Goal: Task Accomplishment & Management: Complete application form

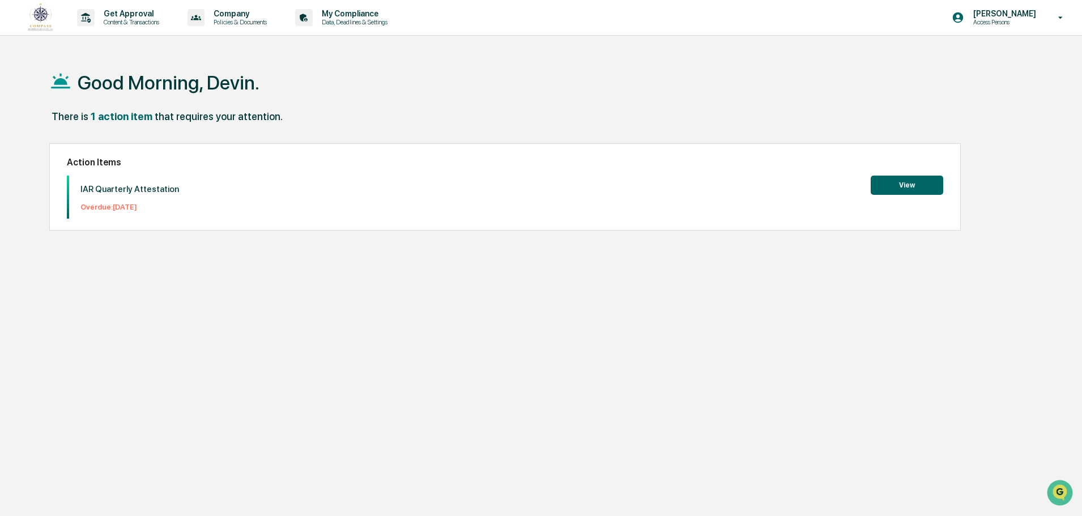
click at [156, 197] on div "IAR Quarterly Attestation Overdue: [DATE]" at bounding box center [124, 197] width 110 height 43
click at [308, 201] on div "IAR Quarterly Attestation Overdue: [DATE] View" at bounding box center [505, 197] width 876 height 43
click at [932, 180] on button "View" at bounding box center [907, 185] width 73 height 19
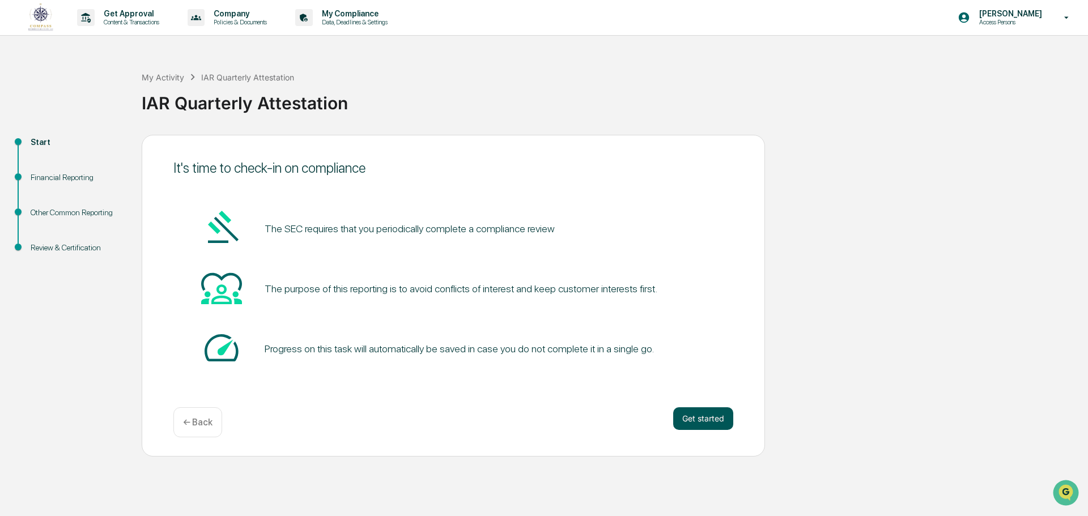
click at [694, 417] on button "Get started" at bounding box center [703, 418] width 60 height 23
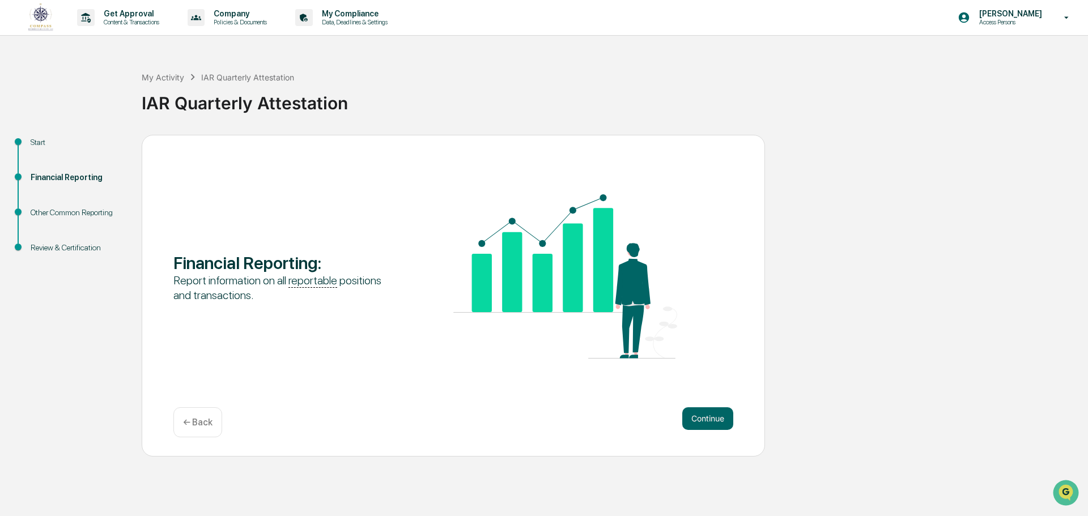
click at [694, 417] on button "Continue" at bounding box center [707, 418] width 51 height 23
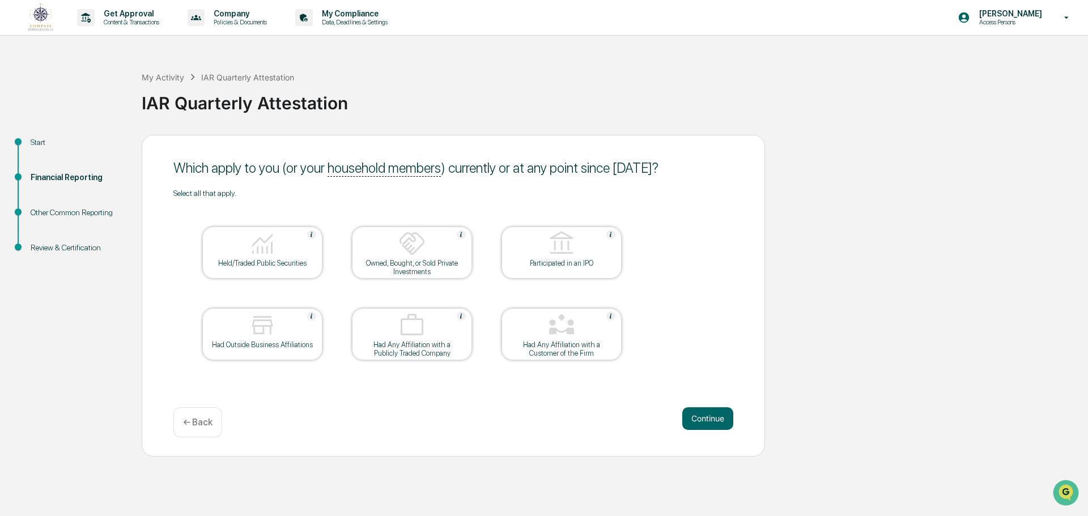
click at [694, 417] on button "Continue" at bounding box center [707, 418] width 51 height 23
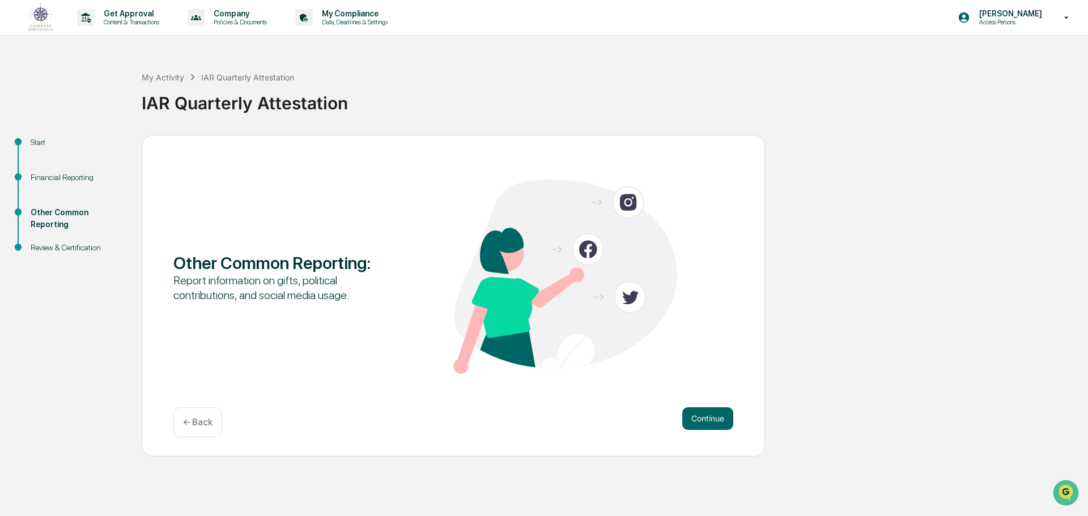
click at [694, 417] on button "Continue" at bounding box center [707, 418] width 51 height 23
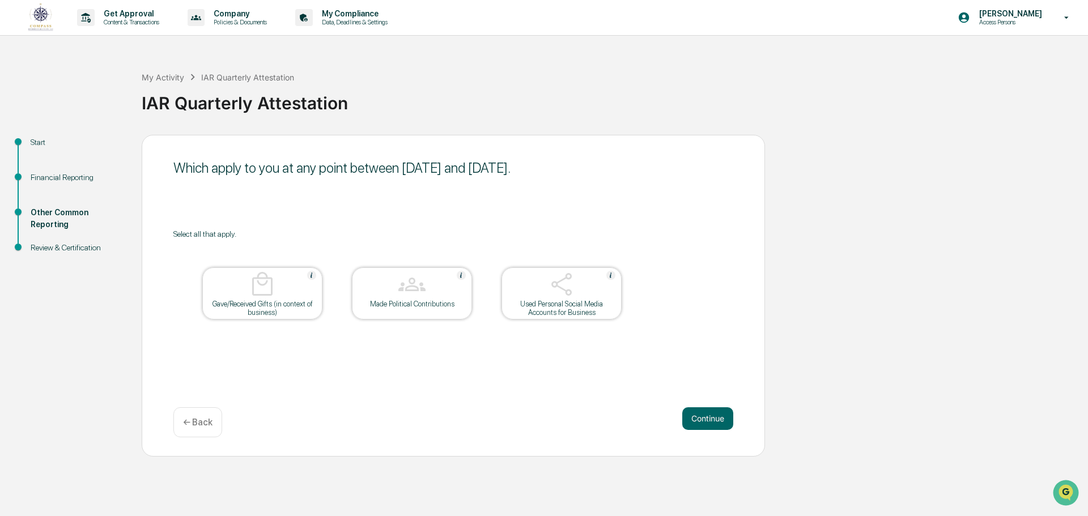
click at [694, 417] on button "Continue" at bounding box center [707, 418] width 51 height 23
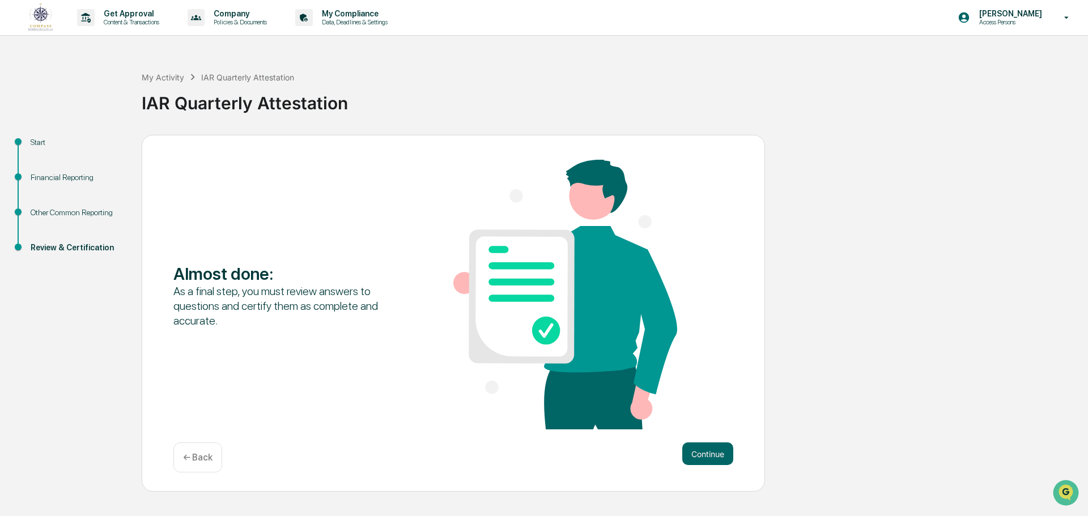
click at [694, 417] on div "Almost done : As a final step, you must review answers to questions and certify…" at bounding box center [453, 296] width 560 height 272
click at [701, 451] on button "Continue" at bounding box center [707, 453] width 51 height 23
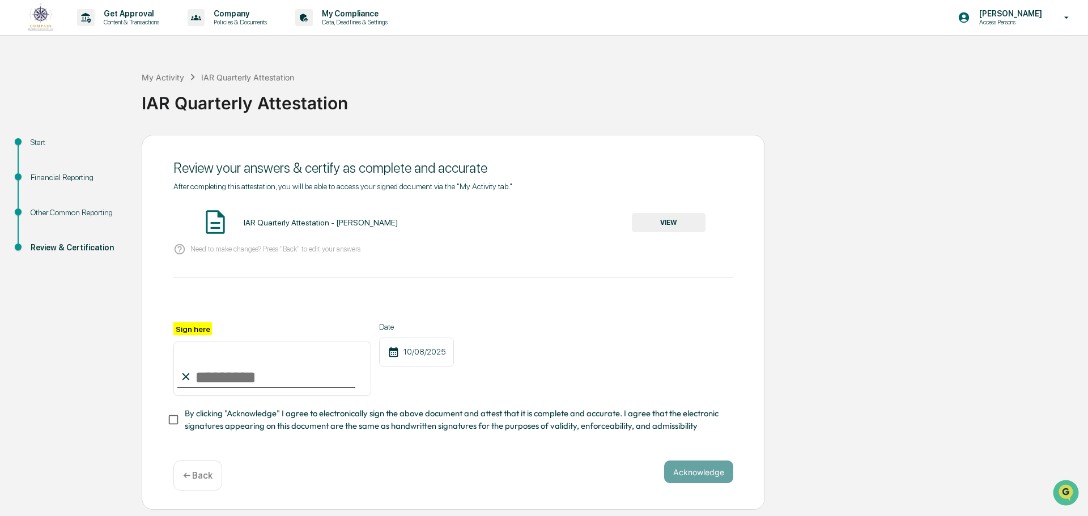
click at [228, 373] on input "Sign here" at bounding box center [272, 369] width 198 height 54
type input "**********"
drag, startPoint x: 736, startPoint y: 463, endPoint x: 692, endPoint y: 468, distance: 44.5
click at [727, 465] on div "**********" at bounding box center [453, 323] width 623 height 376
click at [692, 468] on button "Acknowledge" at bounding box center [698, 472] width 69 height 23
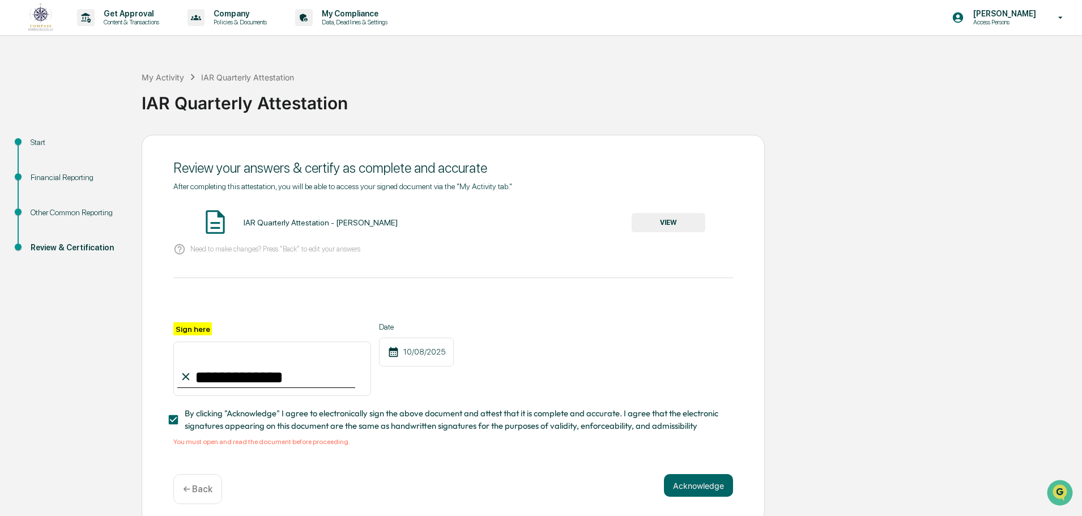
click at [270, 431] on span "By clicking "Acknowledge" I agree to electronically sign the above document and…" at bounding box center [454, 419] width 539 height 25
click at [275, 446] on div "You must open and read the document before proceeding." at bounding box center [453, 442] width 560 height 8
drag, startPoint x: 441, startPoint y: 441, endPoint x: 470, endPoint y: 414, distance: 40.1
click at [438, 441] on div "**********" at bounding box center [453, 383] width 560 height 123
click at [648, 219] on button "VIEW" at bounding box center [669, 222] width 74 height 19
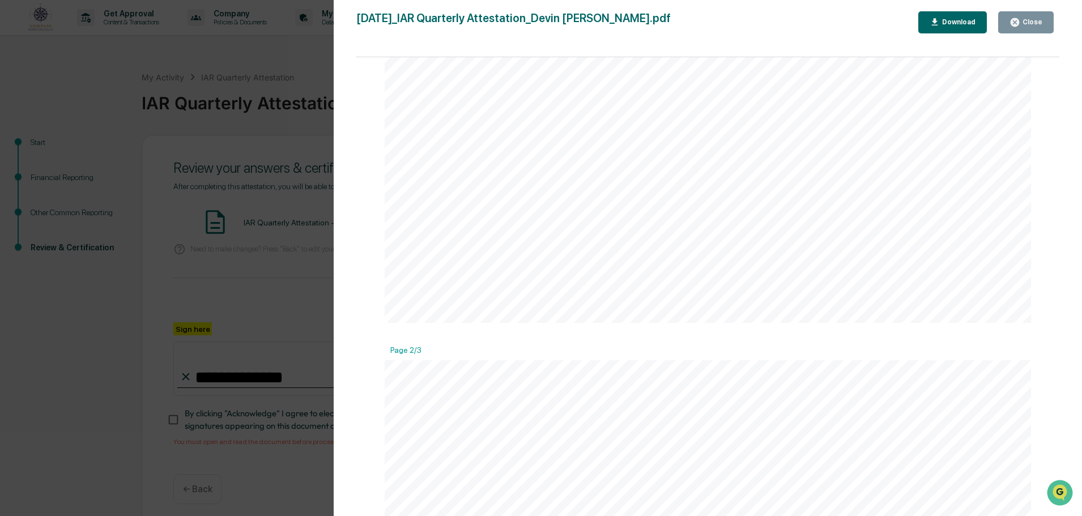
scroll to position [566, 0]
click at [1025, 16] on button "Close" at bounding box center [1026, 22] width 56 height 22
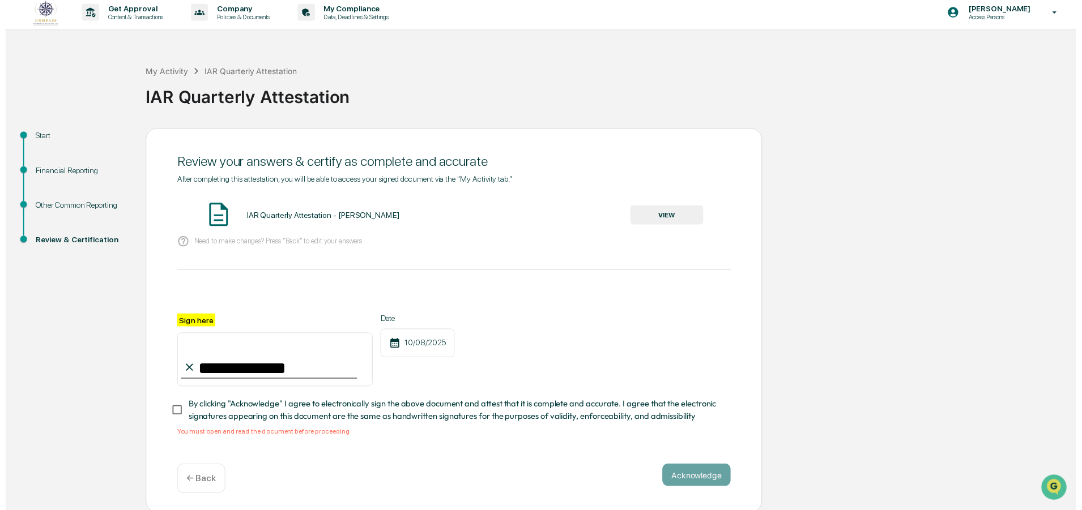
scroll to position [11, 0]
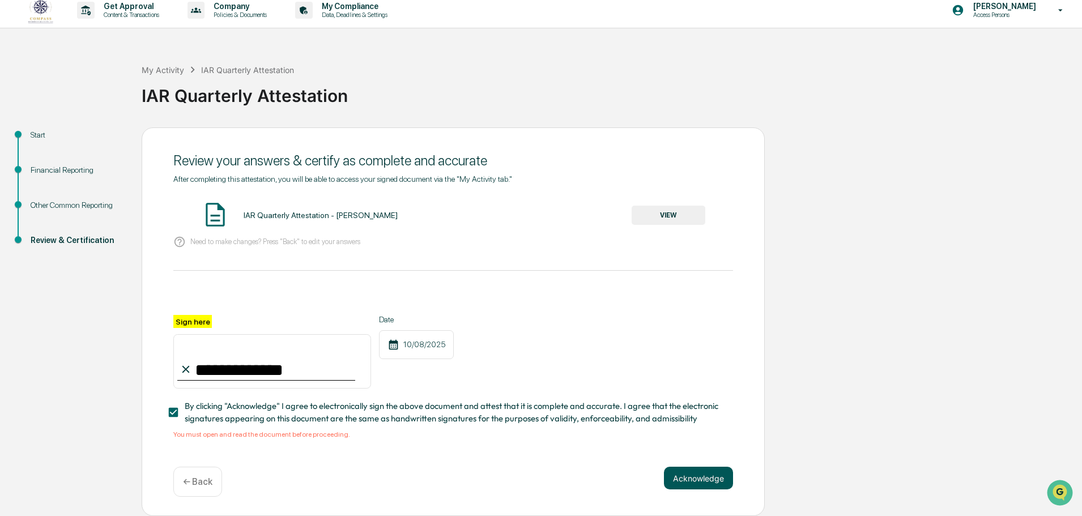
click at [716, 475] on button "Acknowledge" at bounding box center [698, 478] width 69 height 23
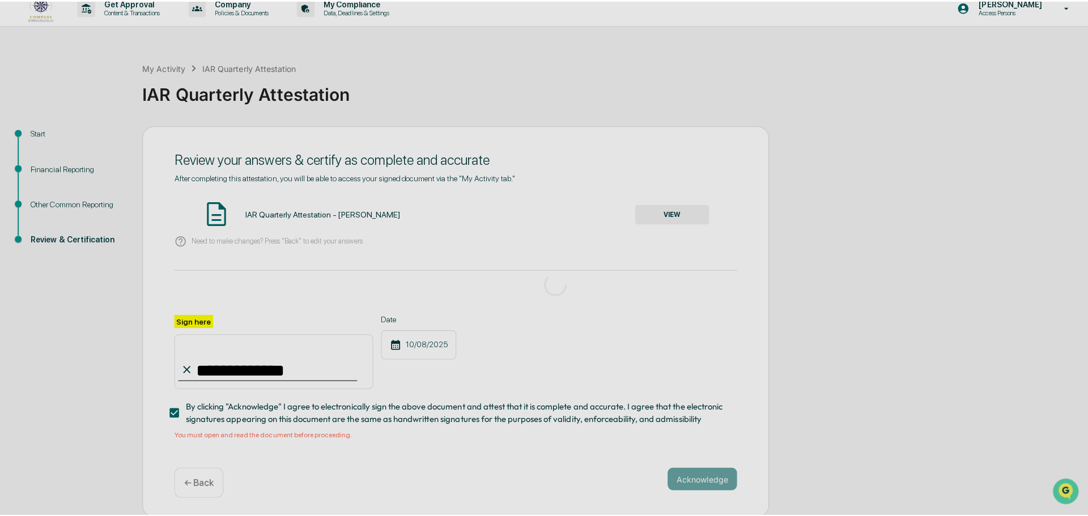
scroll to position [0, 0]
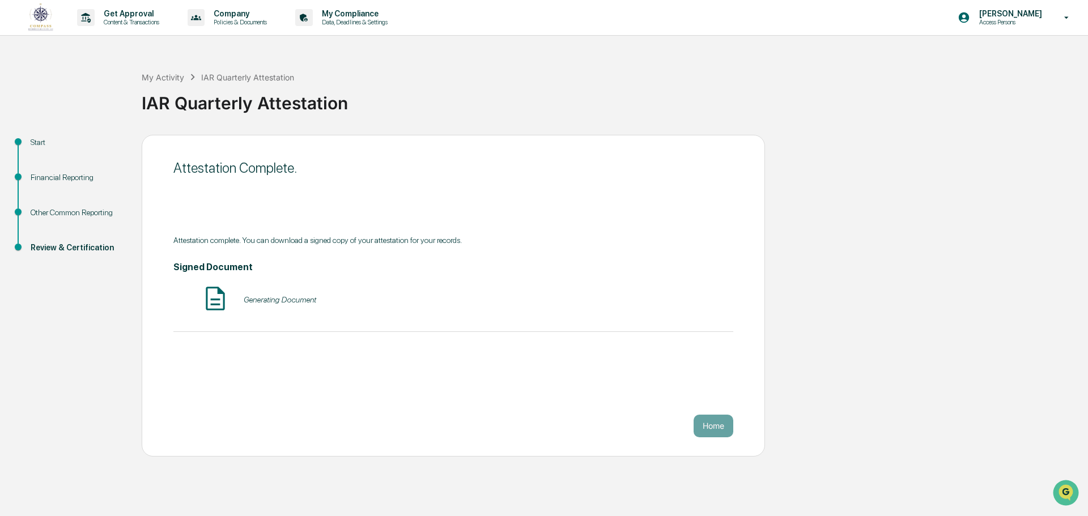
click at [394, 382] on div "Attestation Complete. Attestation complete. You can download a signed copy of y…" at bounding box center [453, 296] width 623 height 322
click at [910, 270] on div "Start Financial Reporting Other Common Reporting Review & Certification Attesta…" at bounding box center [544, 296] width 1076 height 322
click at [481, 275] on div "Signed Document IAR Quarterly Attestation - [PERSON_NAME] - Signed VIEW" at bounding box center [453, 288] width 560 height 53
